Goal: Information Seeking & Learning: Find specific page/section

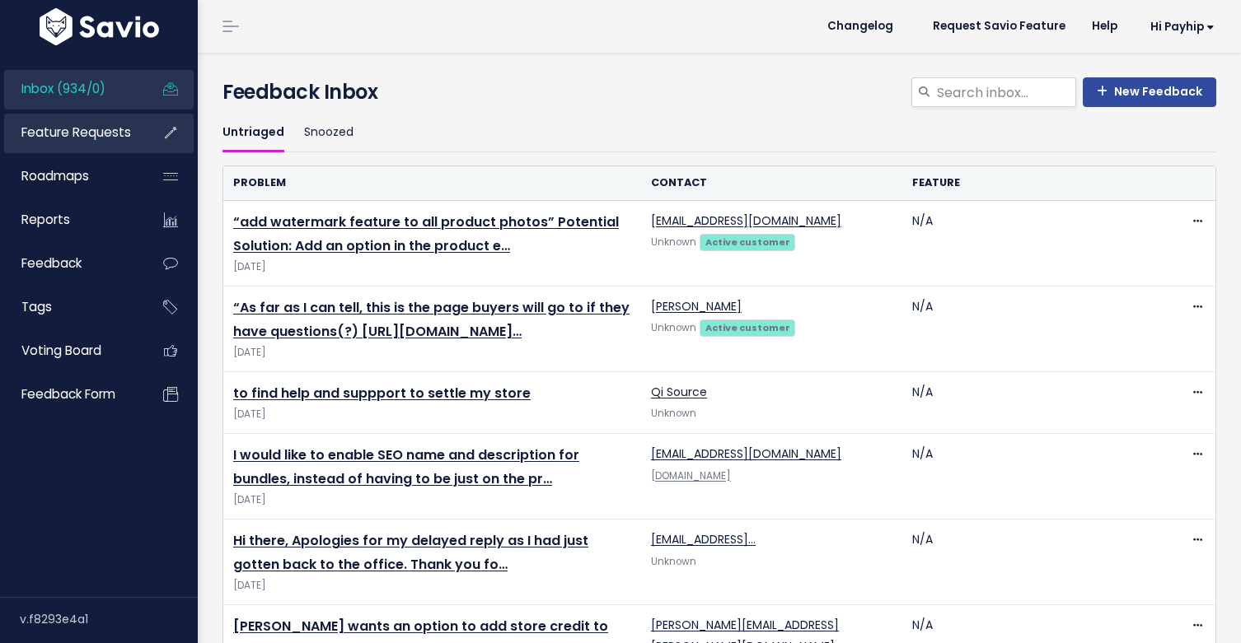
click at [58, 124] on span "Feature Requests" at bounding box center [76, 132] width 110 height 17
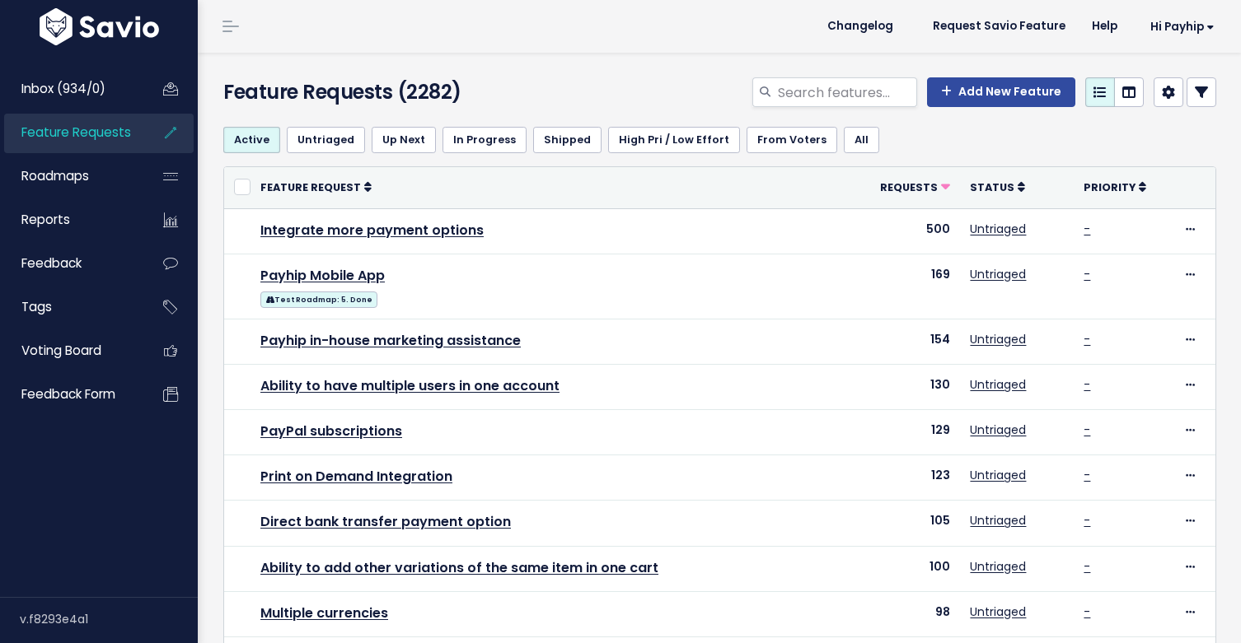
select select
click at [1208, 101] on link at bounding box center [1201, 92] width 30 height 30
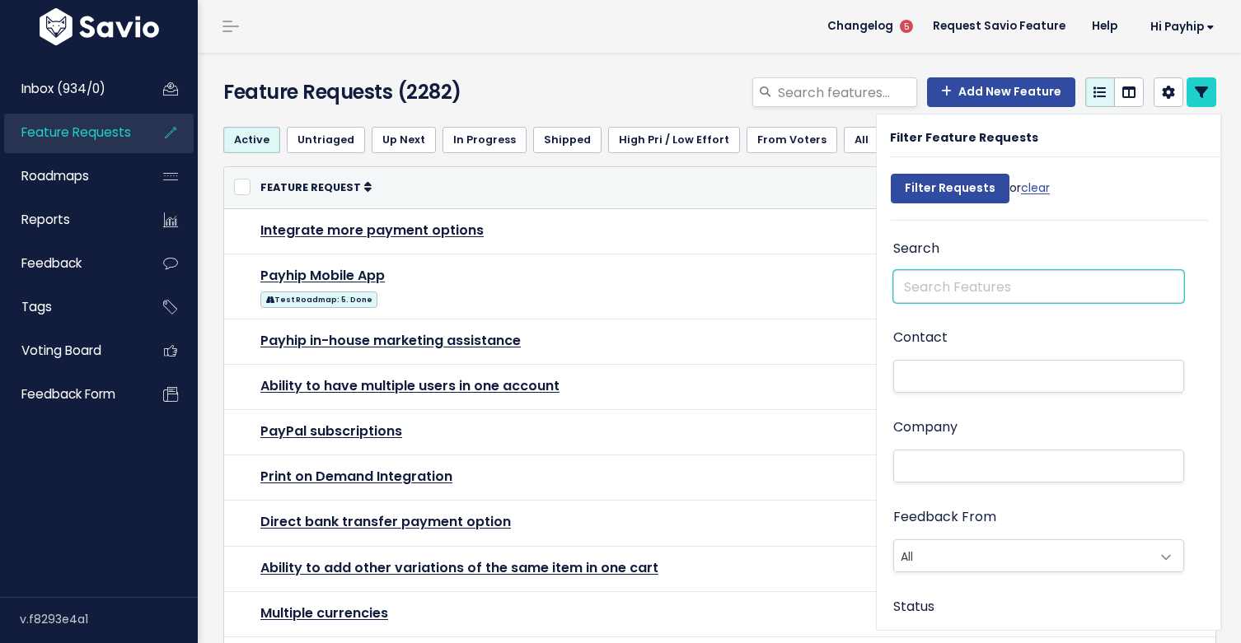
click at [949, 287] on input "text" at bounding box center [1038, 286] width 291 height 33
type input "limit access"
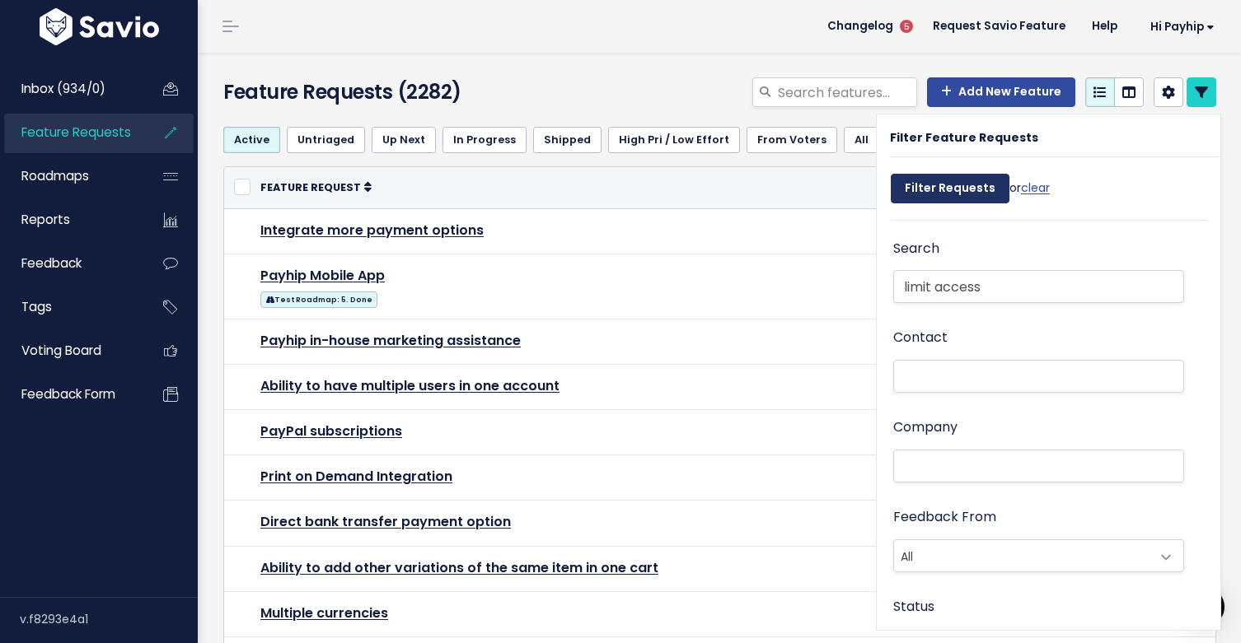
click at [949, 188] on input "Filter Requests" at bounding box center [950, 189] width 119 height 30
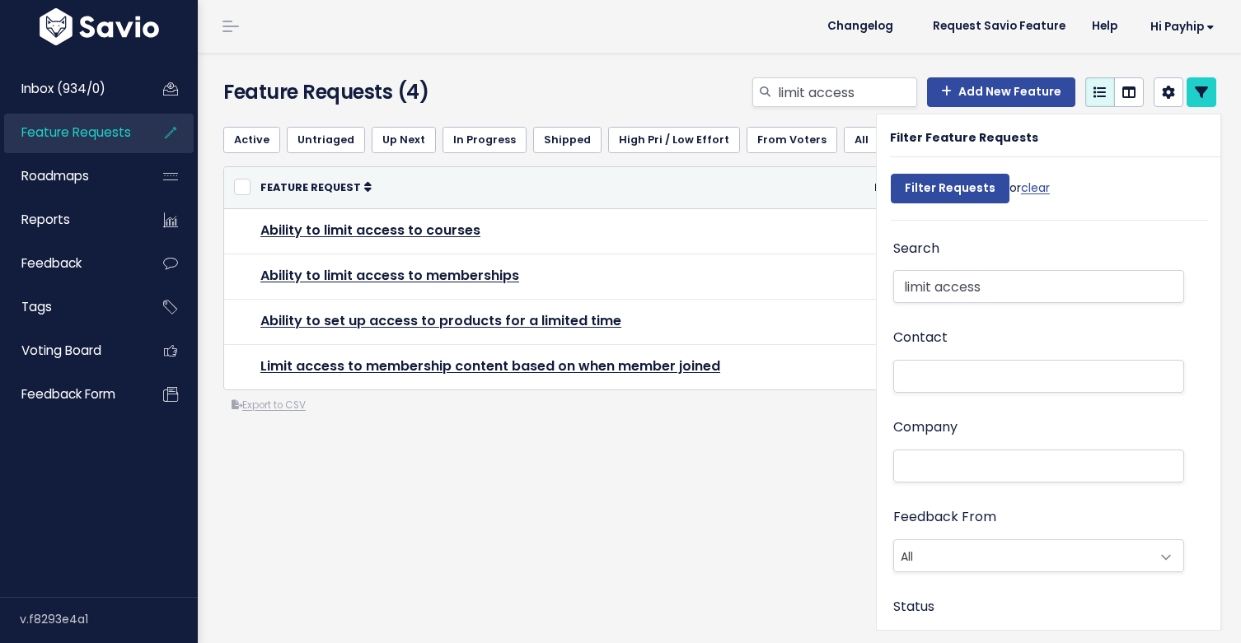
select select
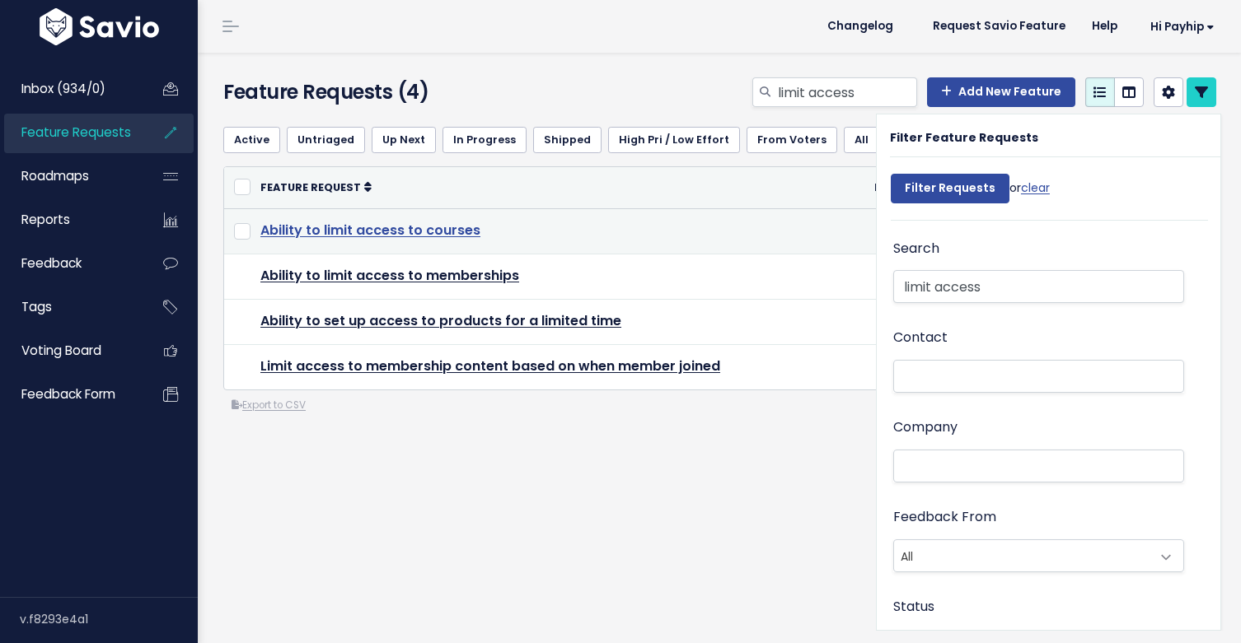
click at [449, 230] on link "Ability to limit access to courses" at bounding box center [370, 230] width 220 height 19
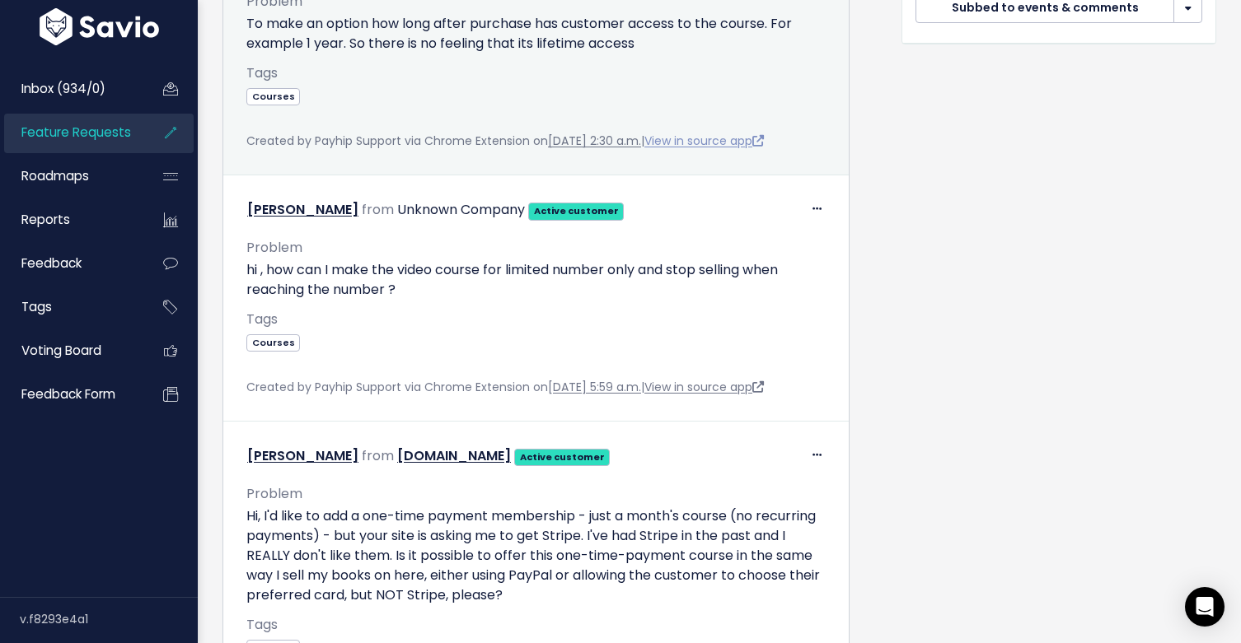
scroll to position [775, 0]
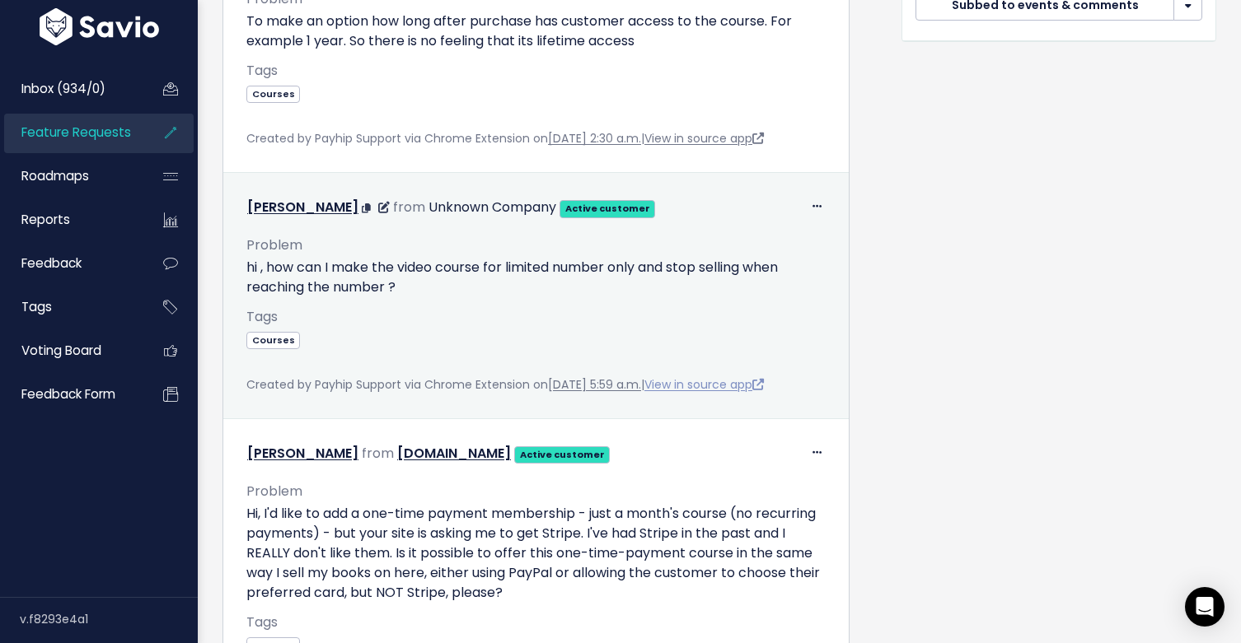
click at [755, 385] on link "View in source app" at bounding box center [703, 384] width 119 height 16
